Goal: Transaction & Acquisition: Download file/media

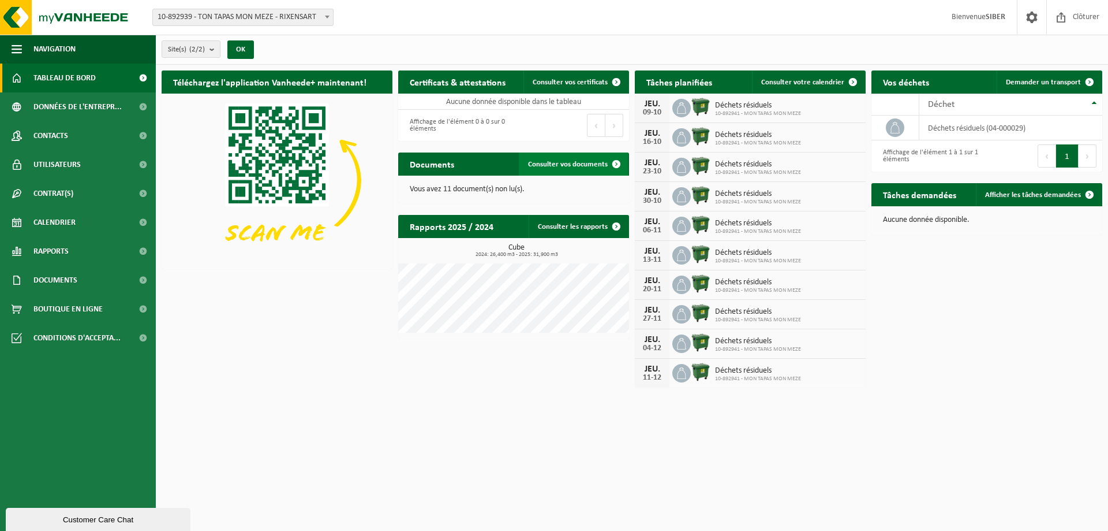
click at [589, 167] on span "Consulter vos documents" at bounding box center [568, 164] width 80 height 8
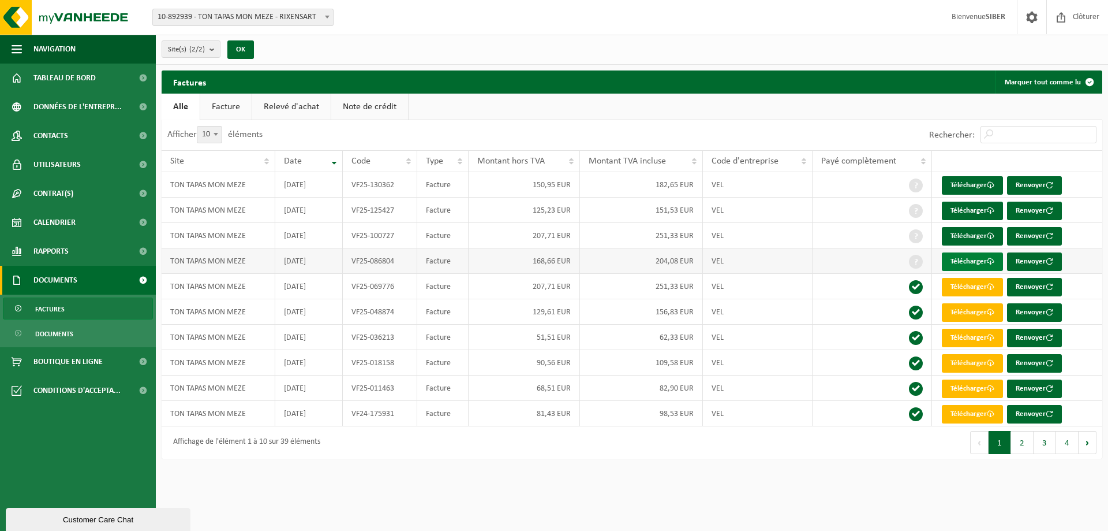
click at [967, 266] on link "Télécharger" at bounding box center [972, 261] width 61 height 18
click at [969, 262] on link "Télécharger" at bounding box center [972, 261] width 61 height 18
click at [971, 210] on link "Télécharger" at bounding box center [972, 210] width 61 height 18
click at [969, 183] on link "Télécharger" at bounding box center [972, 185] width 61 height 18
click at [962, 236] on link "Télécharger" at bounding box center [972, 236] width 61 height 18
